Goal: Task Accomplishment & Management: Manage account settings

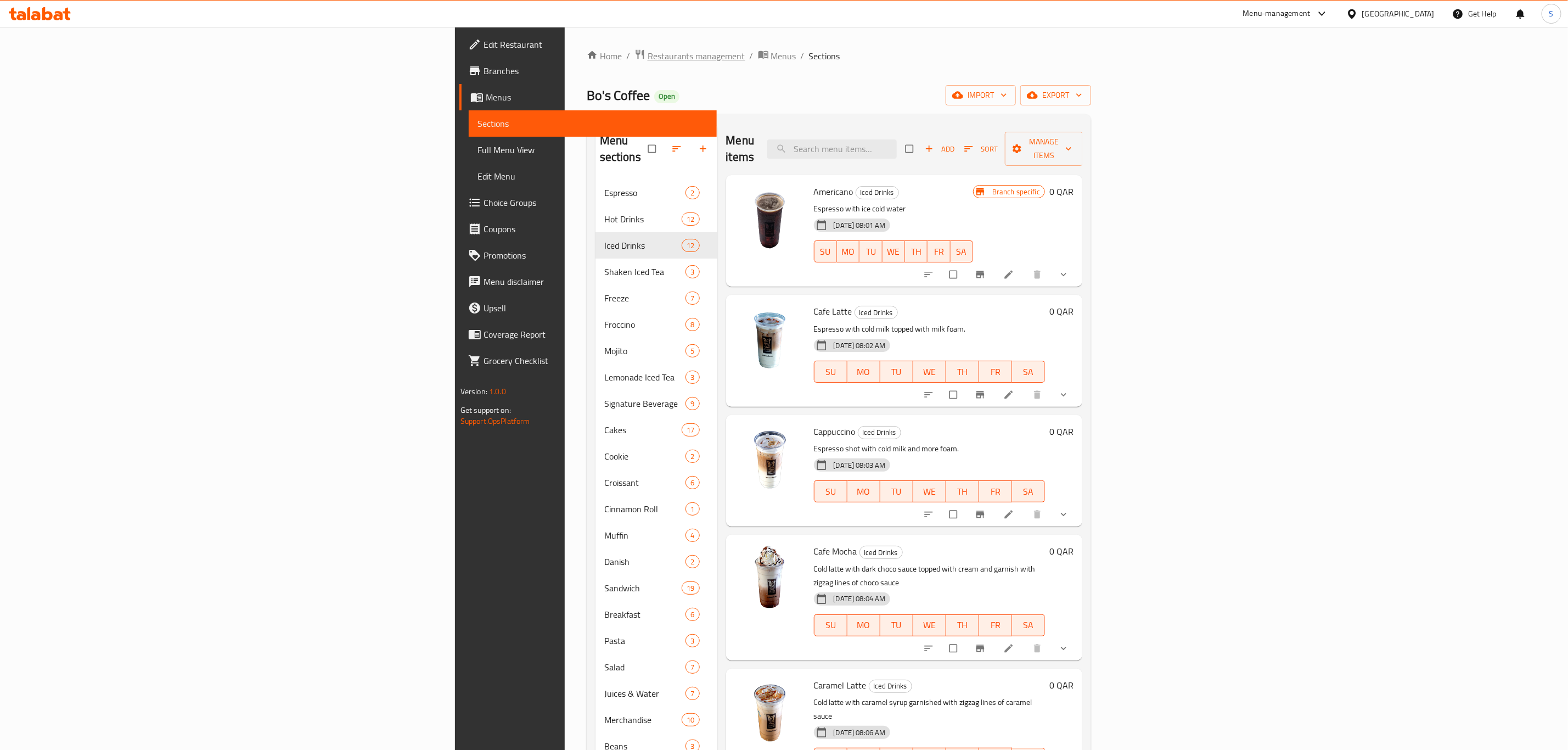
click at [648, 53] on span "Restaurants management" at bounding box center [697, 56] width 98 height 13
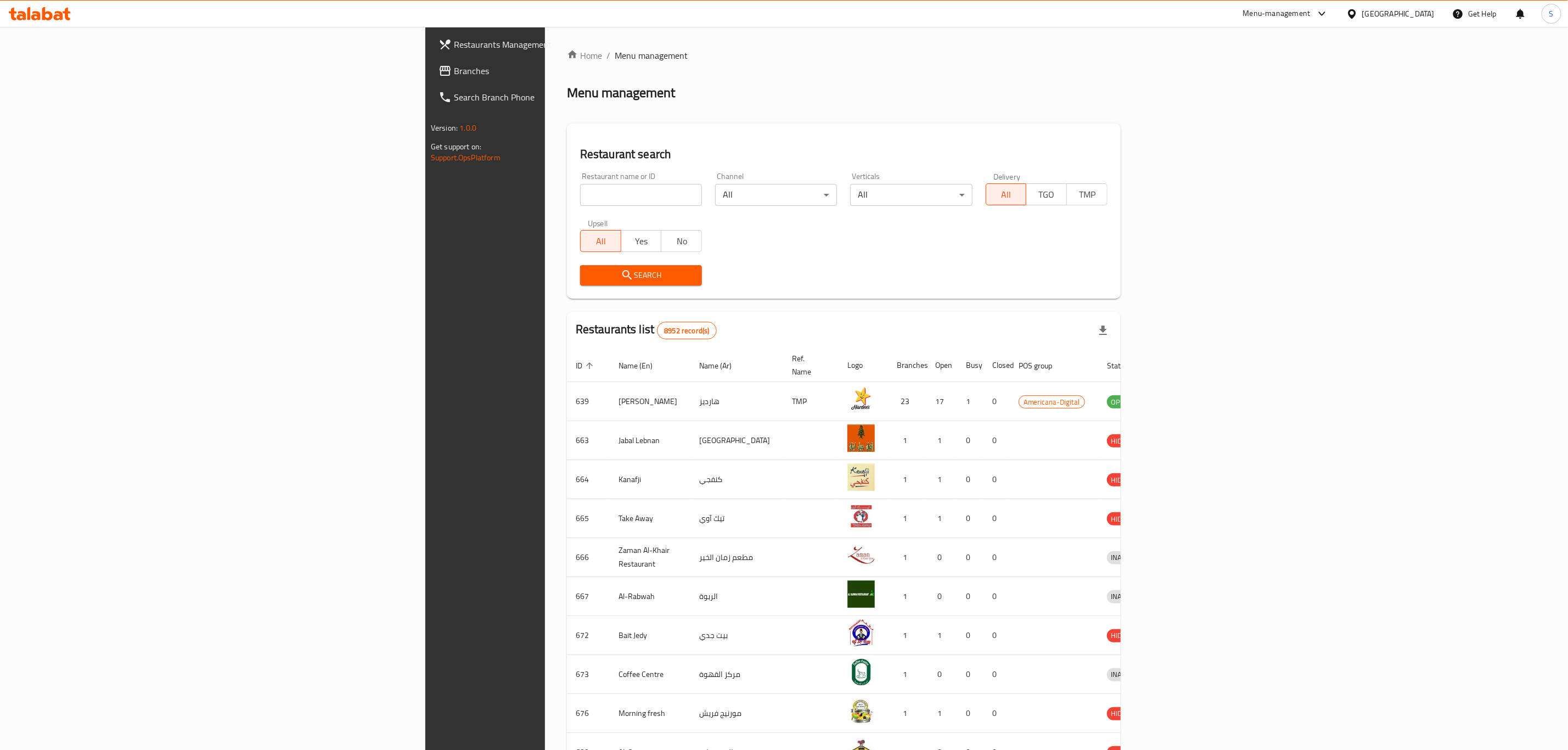
drag, startPoint x: 402, startPoint y: 205, endPoint x: 402, endPoint y: 197, distance: 8.0
click at [580, 198] on input "search" at bounding box center [641, 194] width 122 height 22
paste input "ColdStone"
click button "Search" at bounding box center [641, 275] width 122 height 21
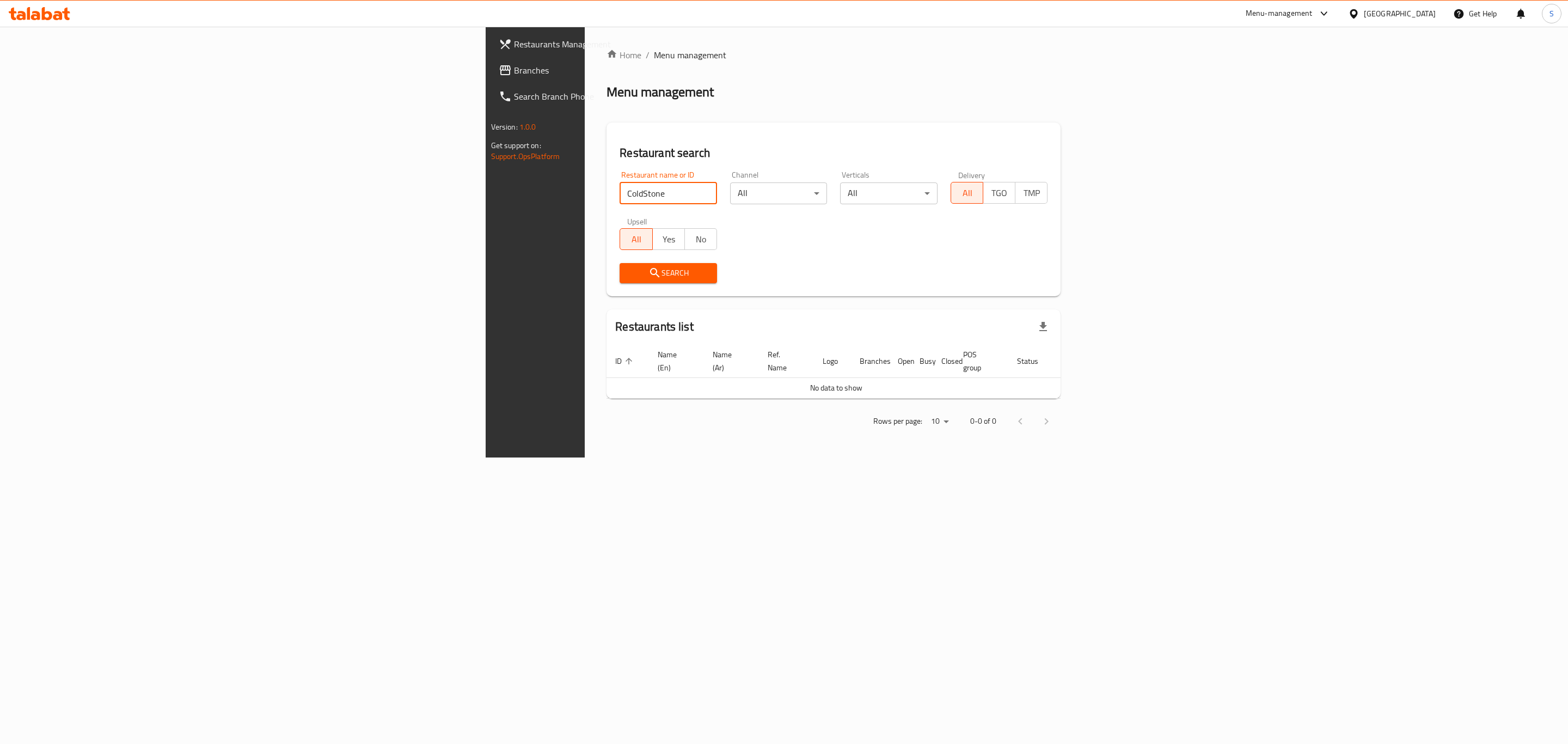
click at [619, 197] on input "ColdStone" at bounding box center [668, 193] width 98 height 22
click button "Search" at bounding box center [668, 273] width 98 height 20
type input "Cold Stone"
click button "Search" at bounding box center [668, 273] width 98 height 20
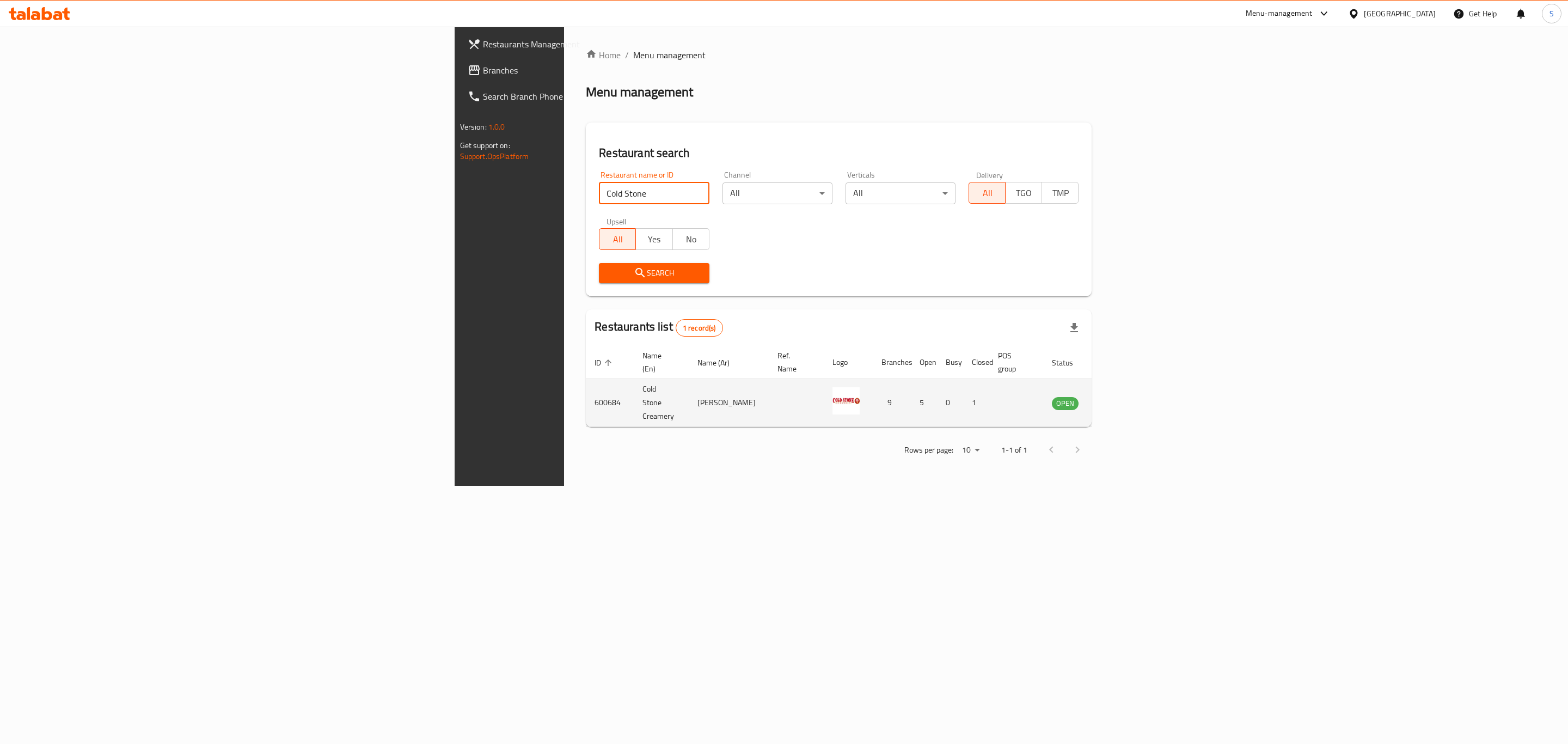
click at [1121, 398] on icon "enhanced table" at bounding box center [1115, 403] width 12 height 9
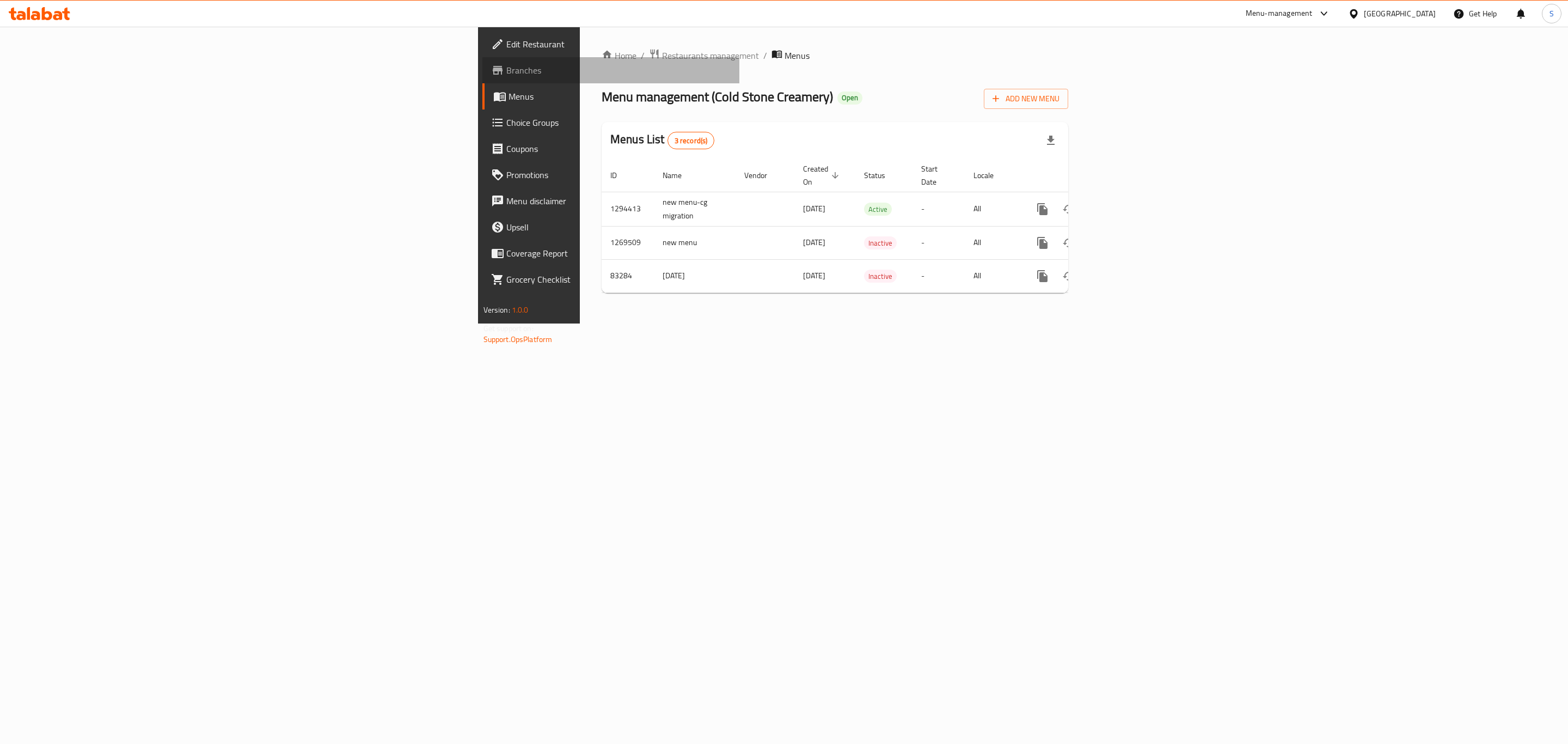
click at [507, 71] on span "Branches" at bounding box center [618, 70] width 225 height 13
